Goal: Task Accomplishment & Management: Complete application form

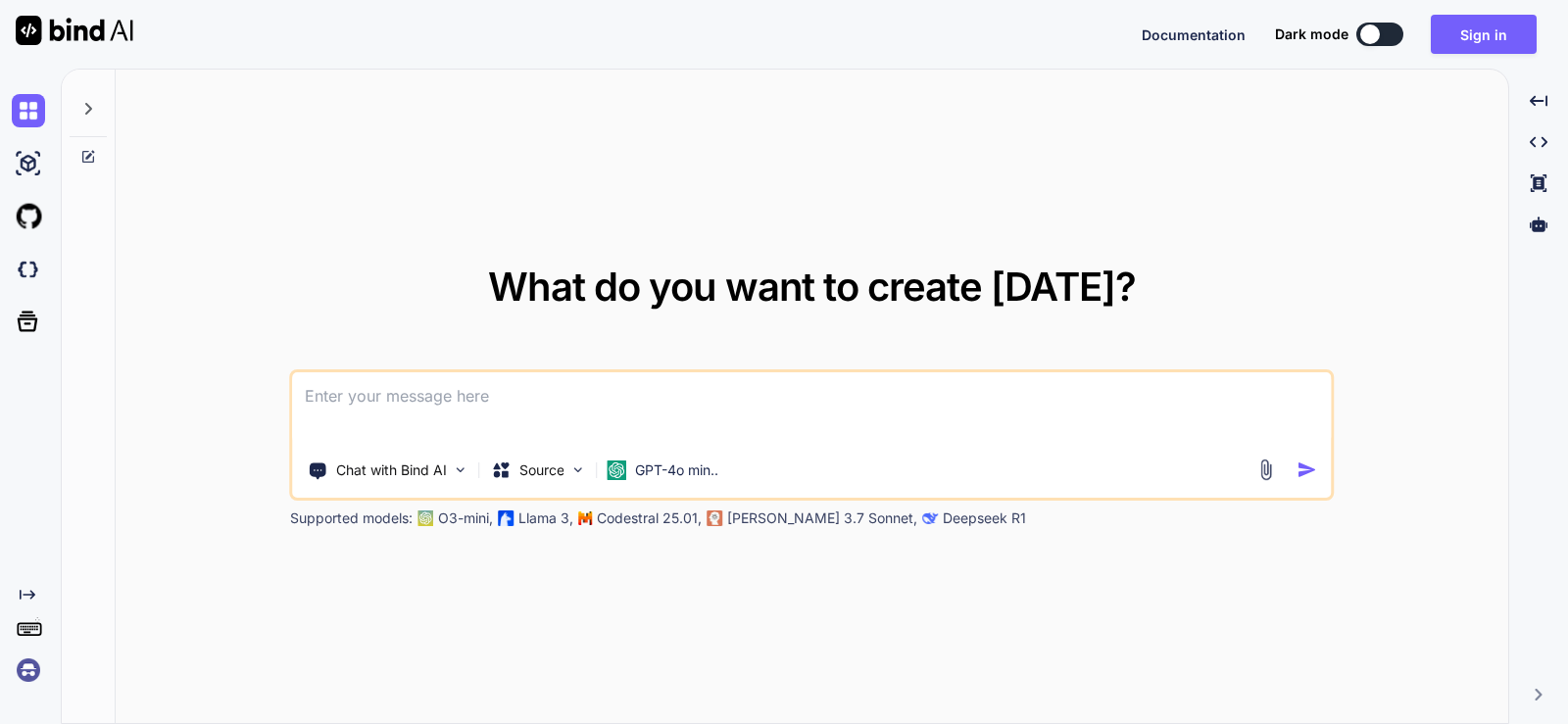
click at [1259, 461] on img at bounding box center [1265, 469] width 23 height 23
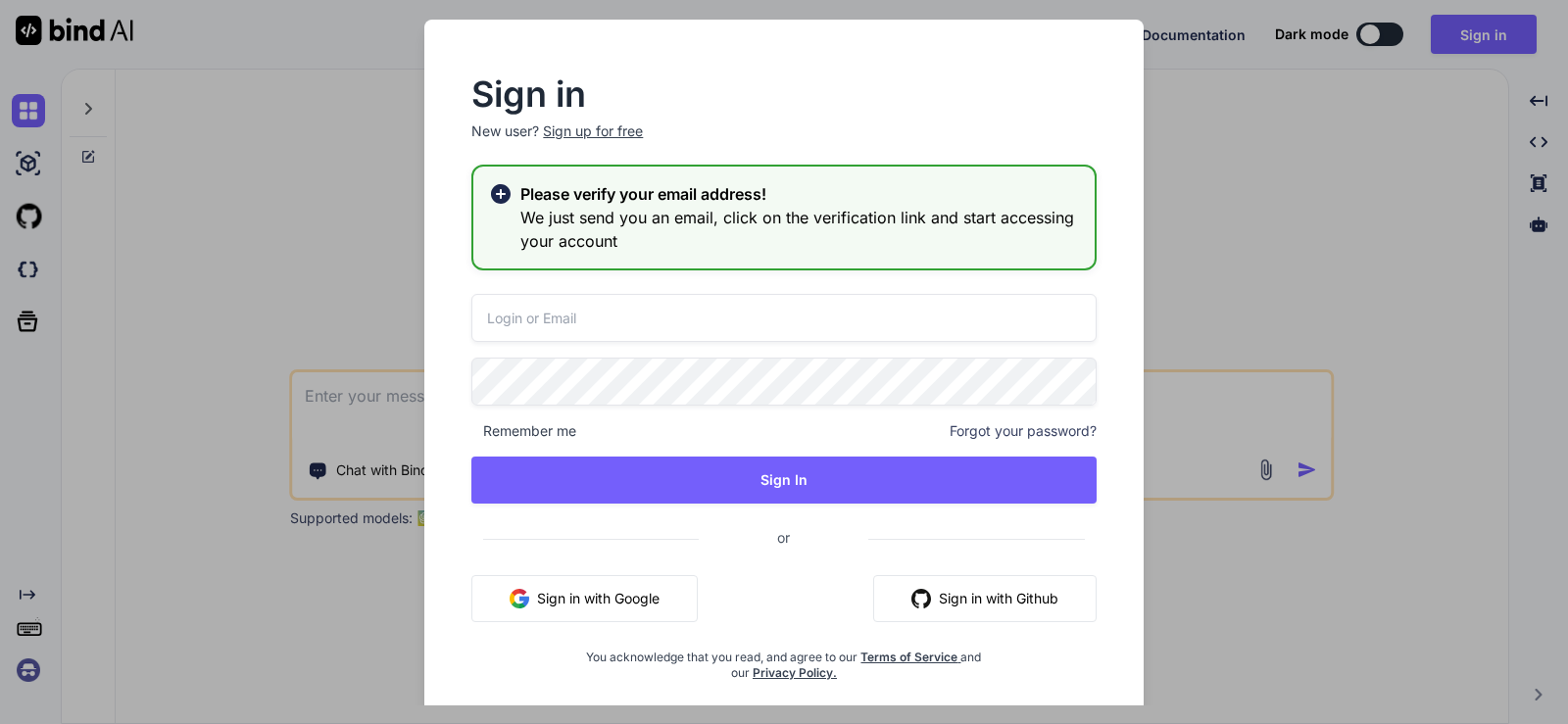
click at [654, 312] on input "email" at bounding box center [784, 318] width 624 height 48
click at [965, 606] on button "Sign in with Github" at bounding box center [985, 598] width 224 height 47
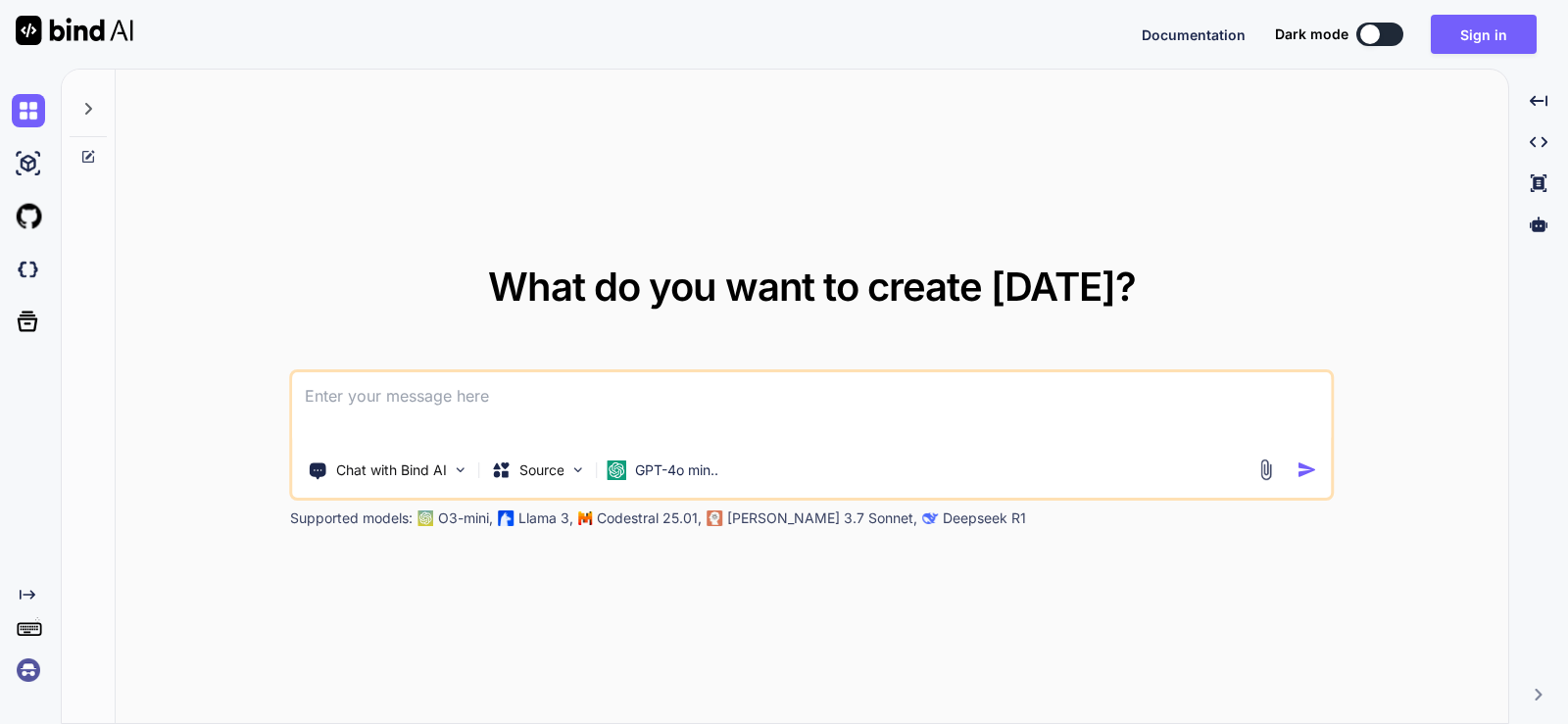
click at [1267, 465] on img at bounding box center [1265, 469] width 23 height 23
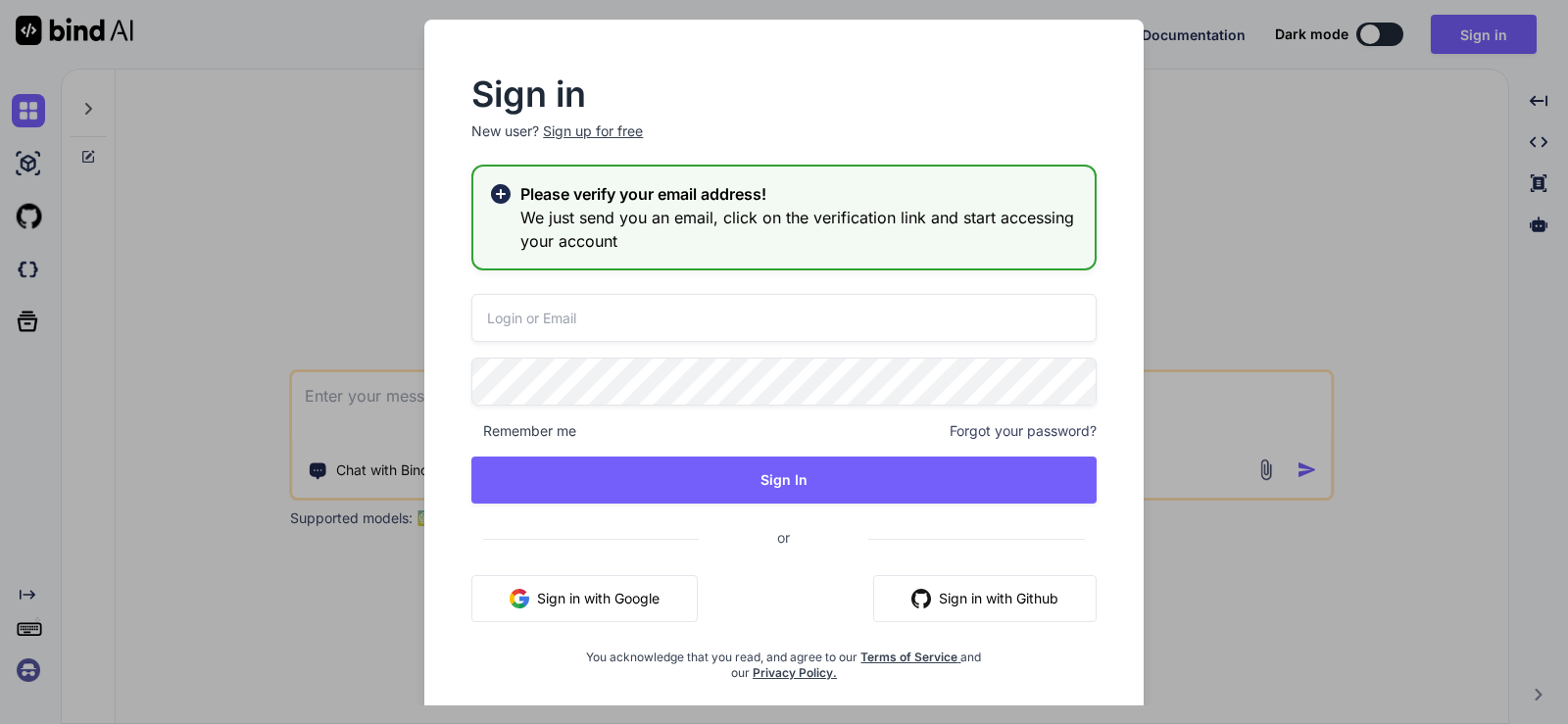
click at [992, 592] on button "Sign in with Github" at bounding box center [985, 598] width 224 height 47
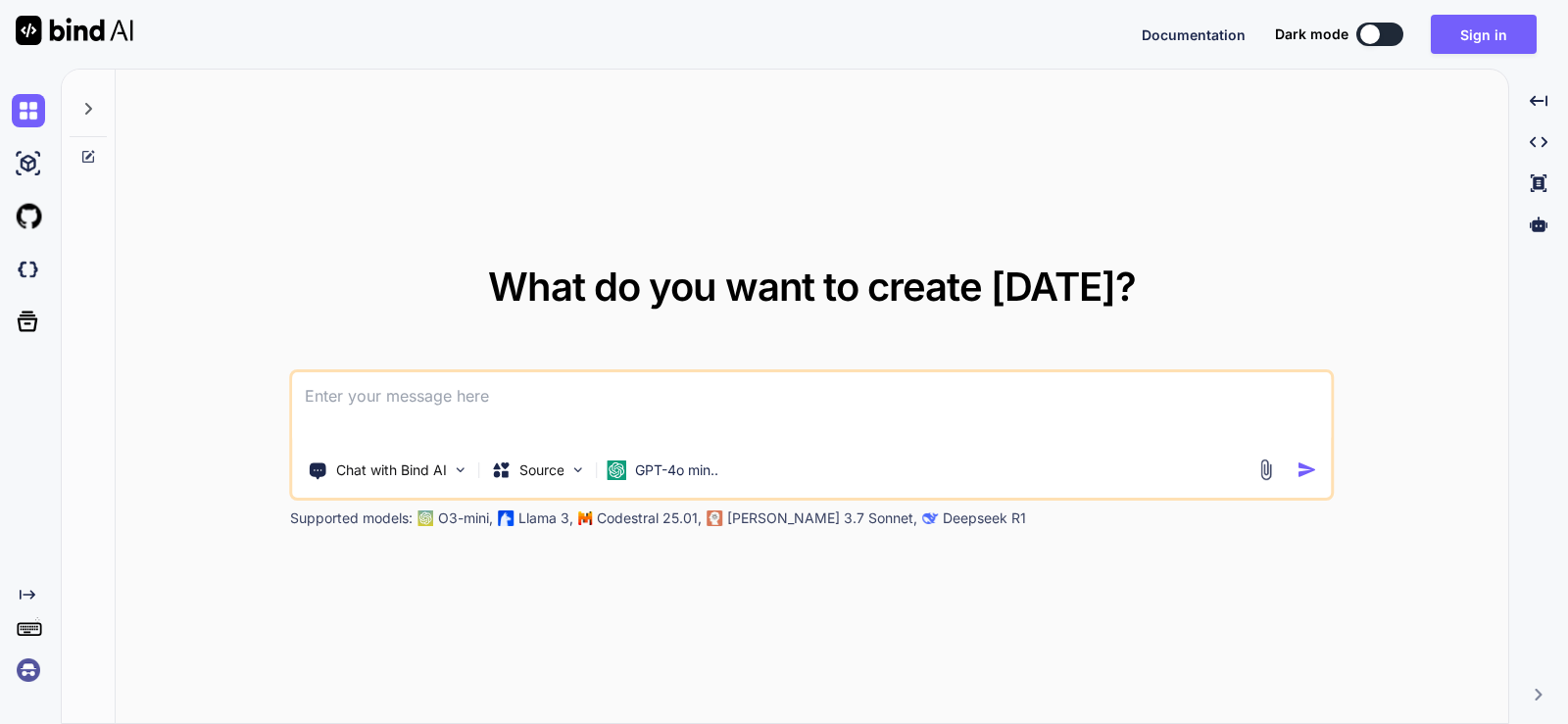
click at [1267, 462] on img at bounding box center [1265, 469] width 23 height 23
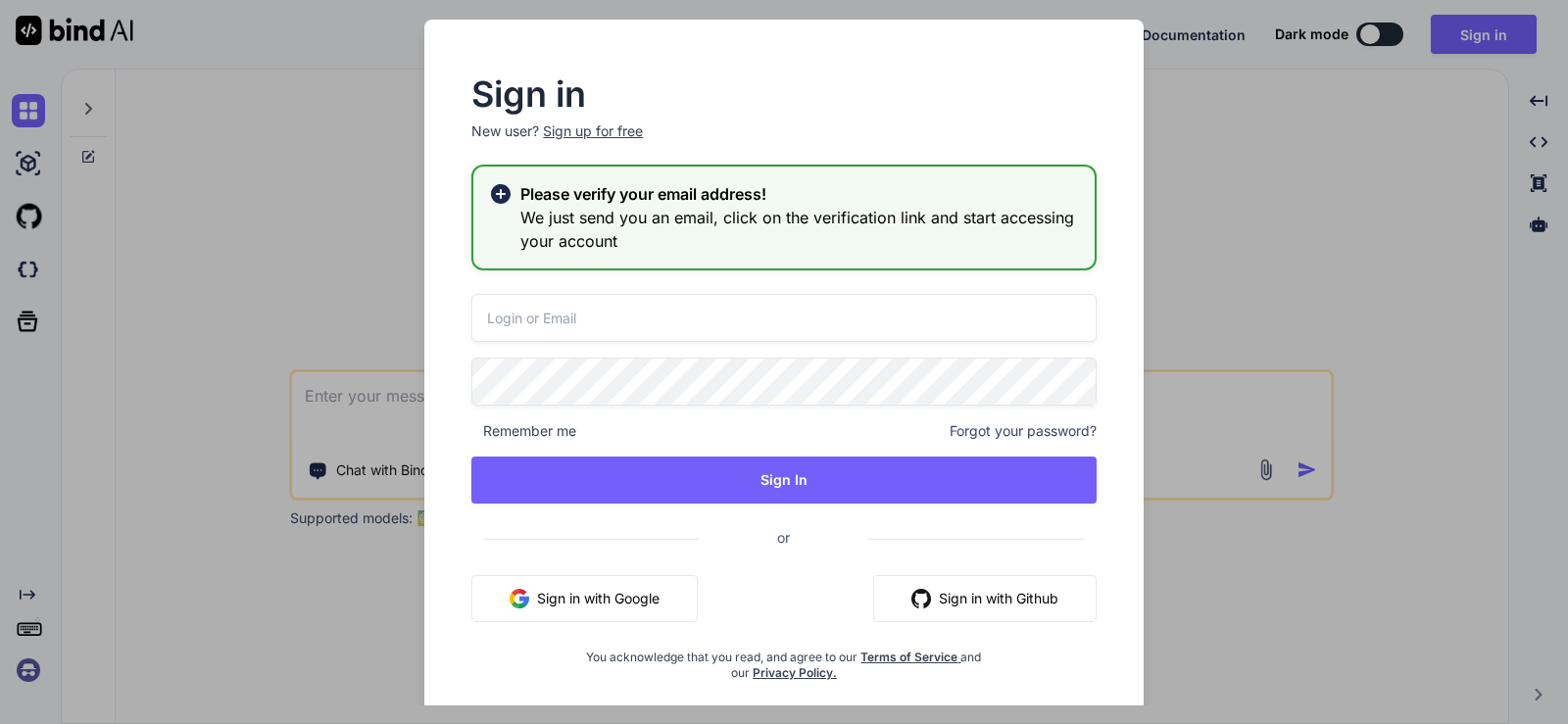
click at [973, 593] on button "Sign in with Github" at bounding box center [985, 598] width 224 height 47
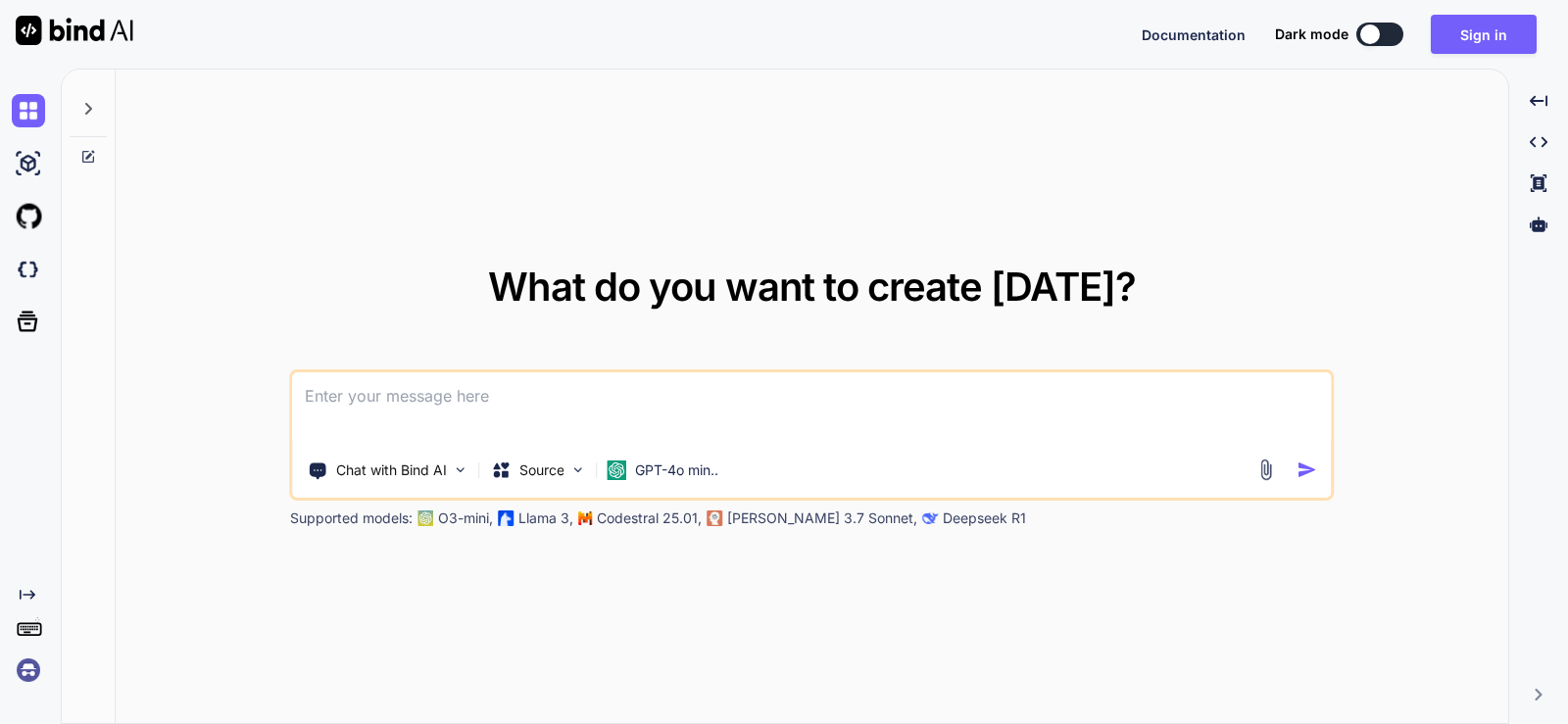
type textarea "x"
click at [1260, 469] on img at bounding box center [1265, 469] width 23 height 23
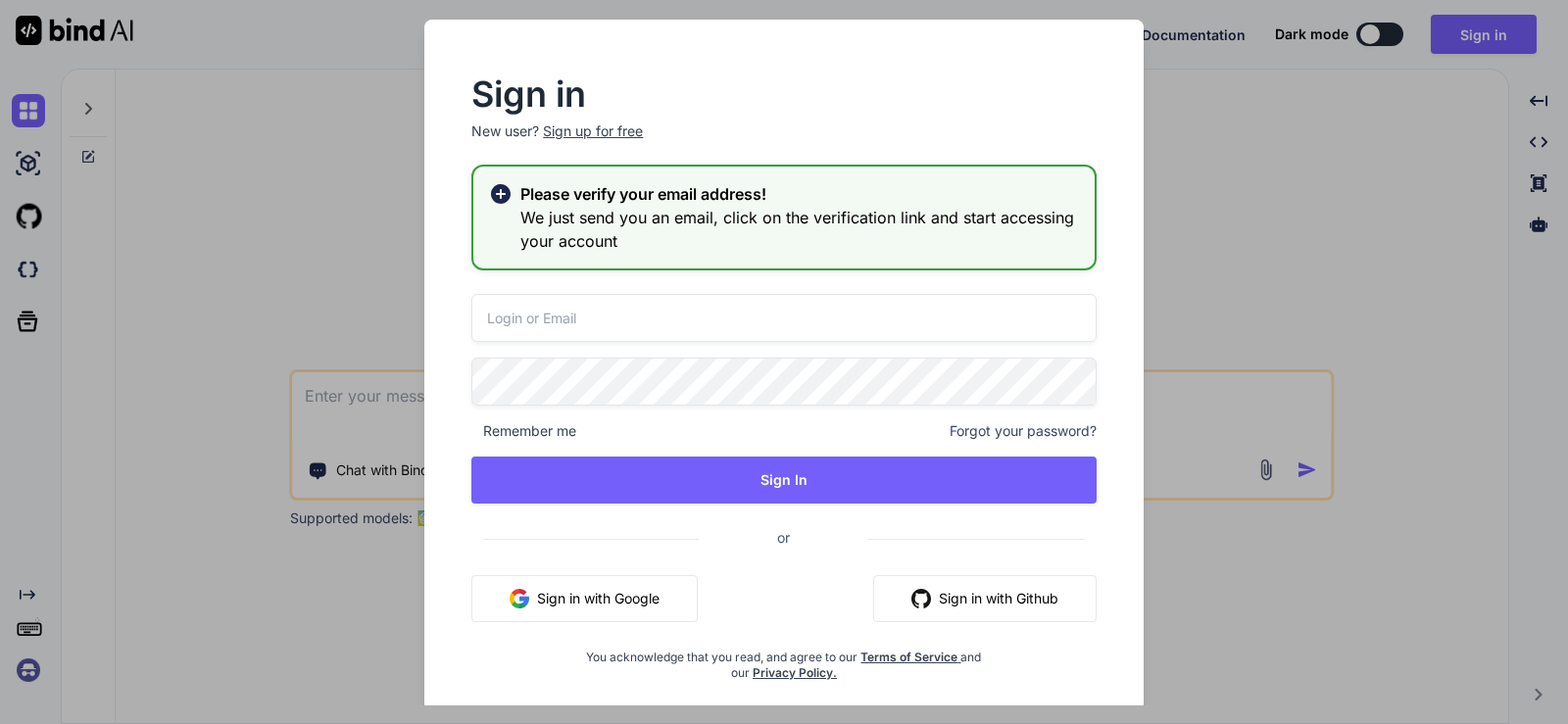
click at [578, 314] on input "email" at bounding box center [784, 318] width 624 height 48
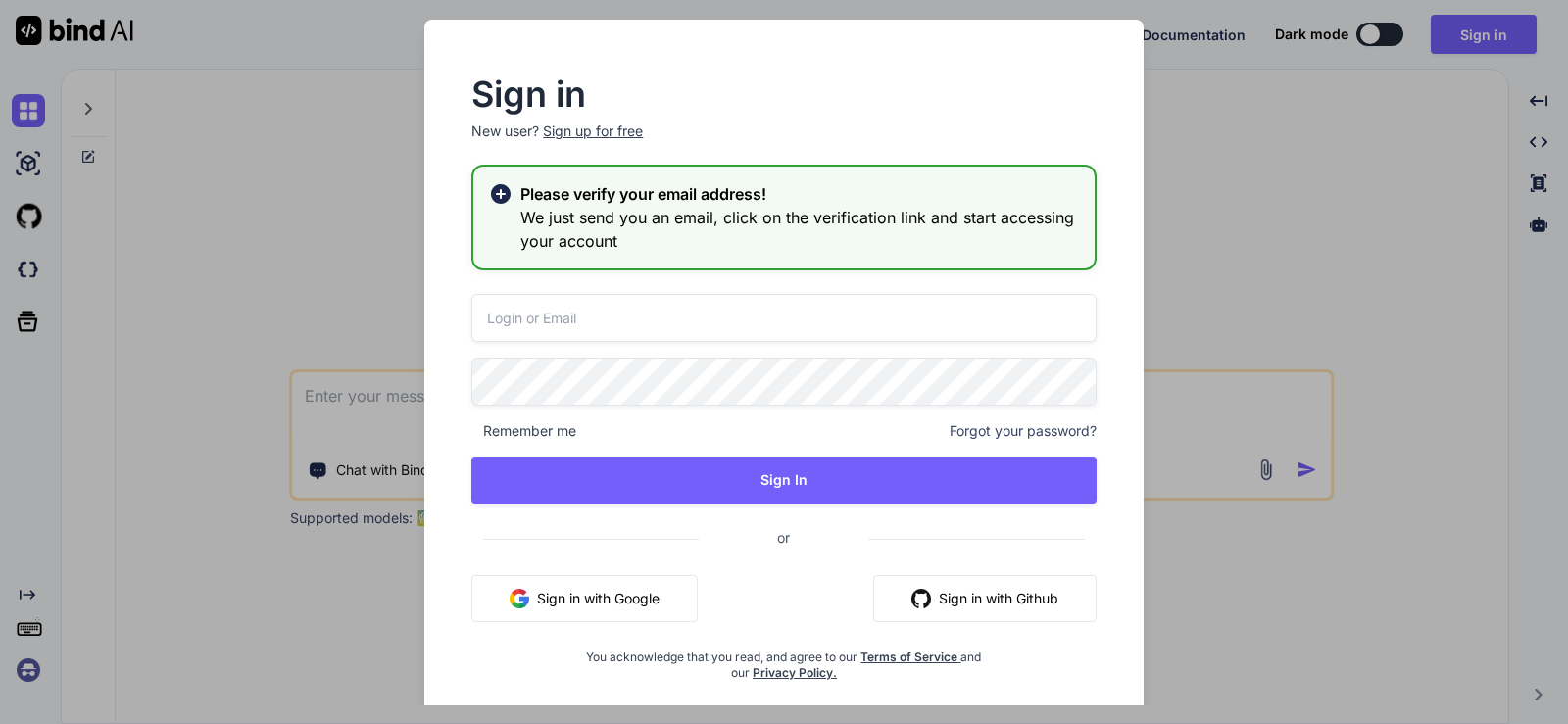
click at [1221, 169] on div "Sign in New user? Sign up for free Please verify your email address! We just se…" at bounding box center [784, 362] width 1568 height 724
